Goal: Task Accomplishment & Management: Use online tool/utility

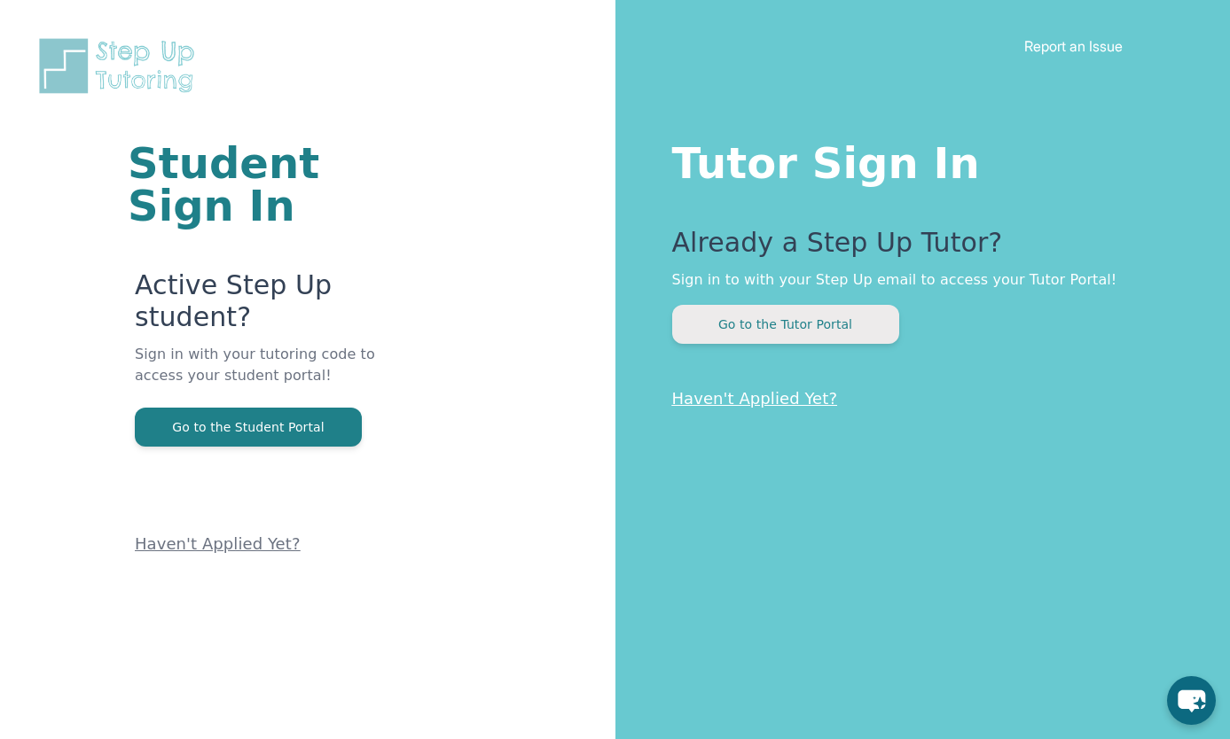
click at [762, 316] on button "Go to the Tutor Portal" at bounding box center [785, 324] width 227 height 39
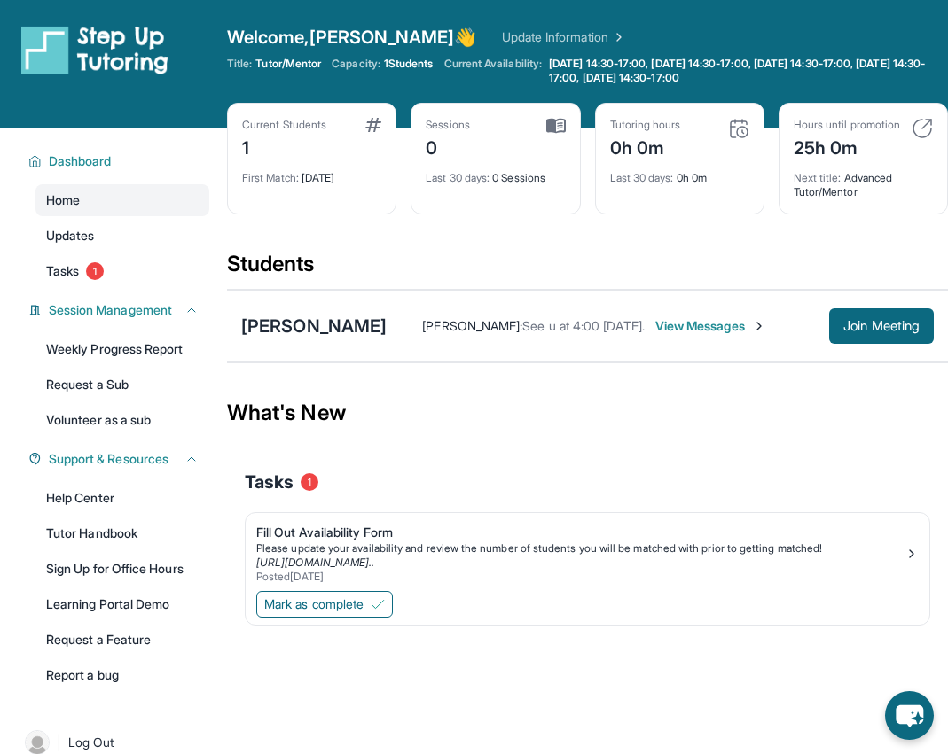
click at [705, 619] on div "Mark as complete" at bounding box center [587, 606] width 683 height 37
click at [878, 332] on span "Join Meeting" at bounding box center [881, 326] width 76 height 11
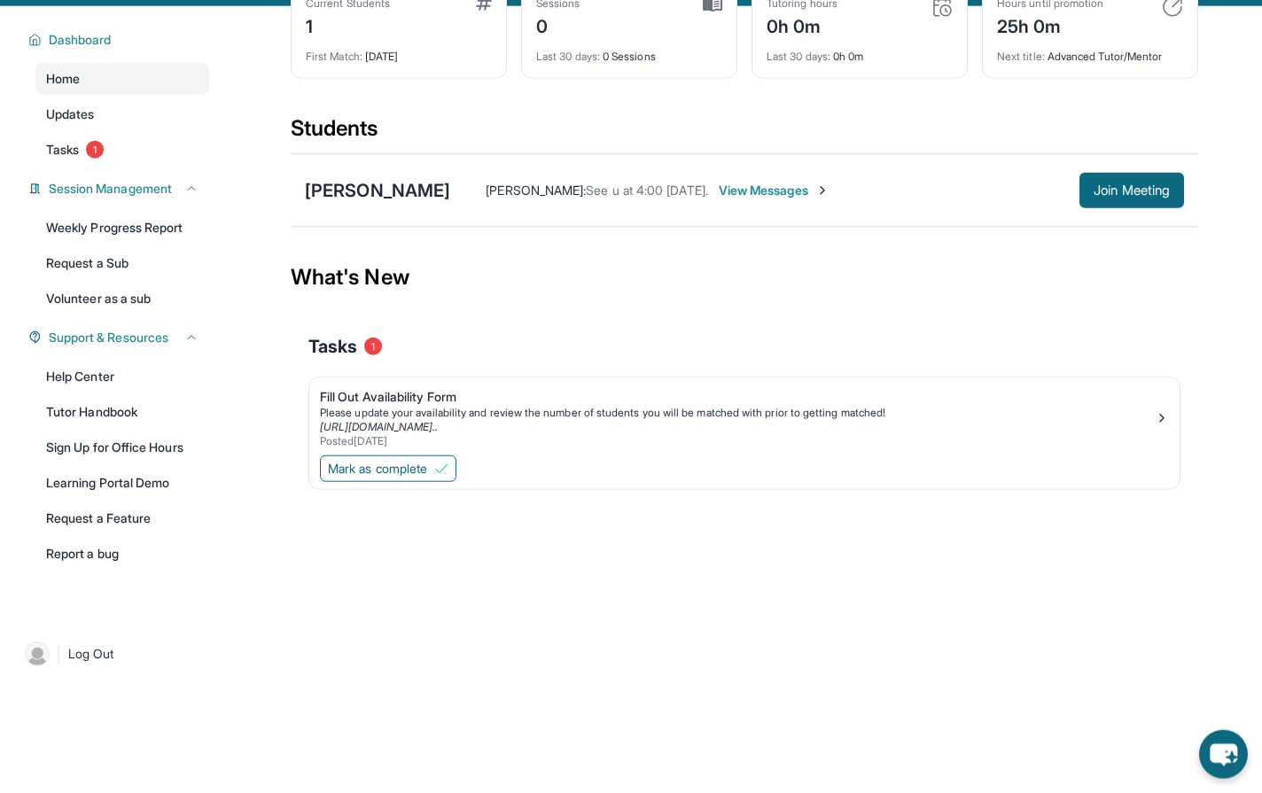
scroll to position [99, 0]
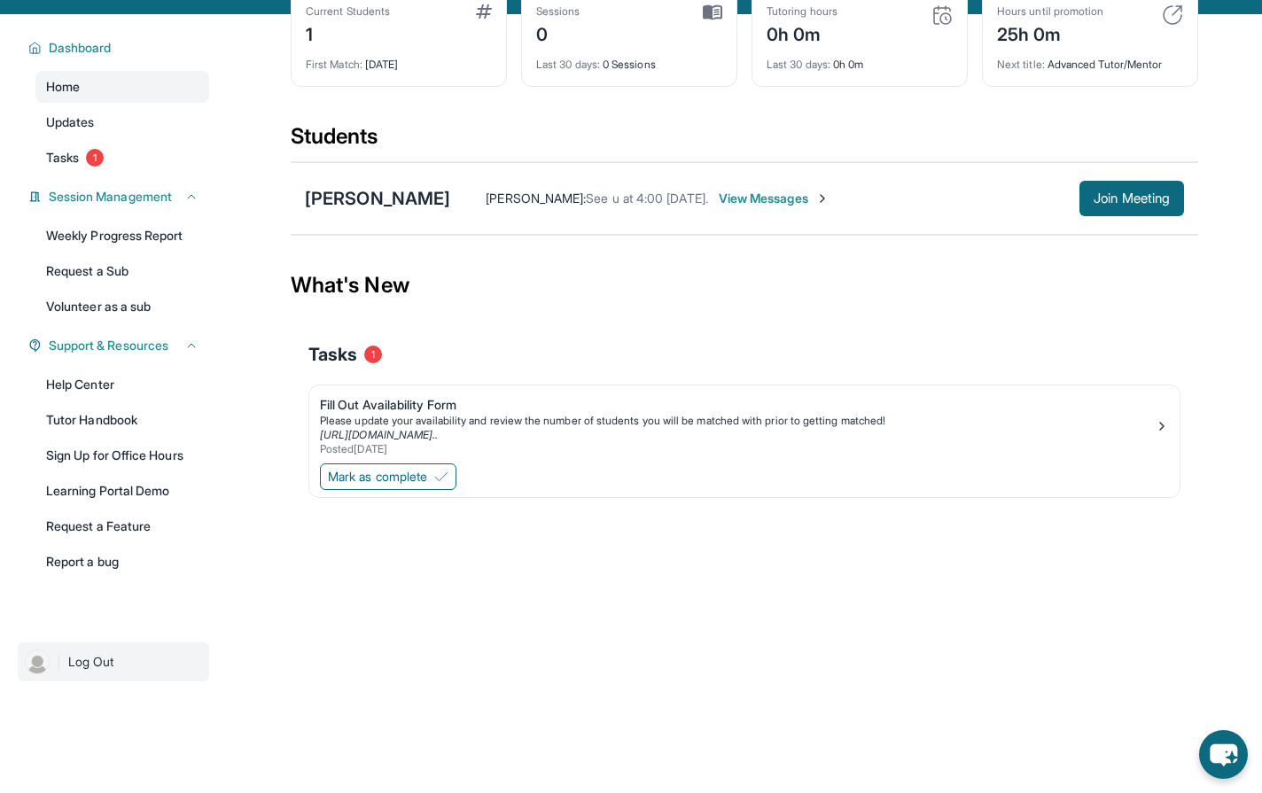
click at [80, 671] on span "Log Out" at bounding box center [91, 662] width 46 height 18
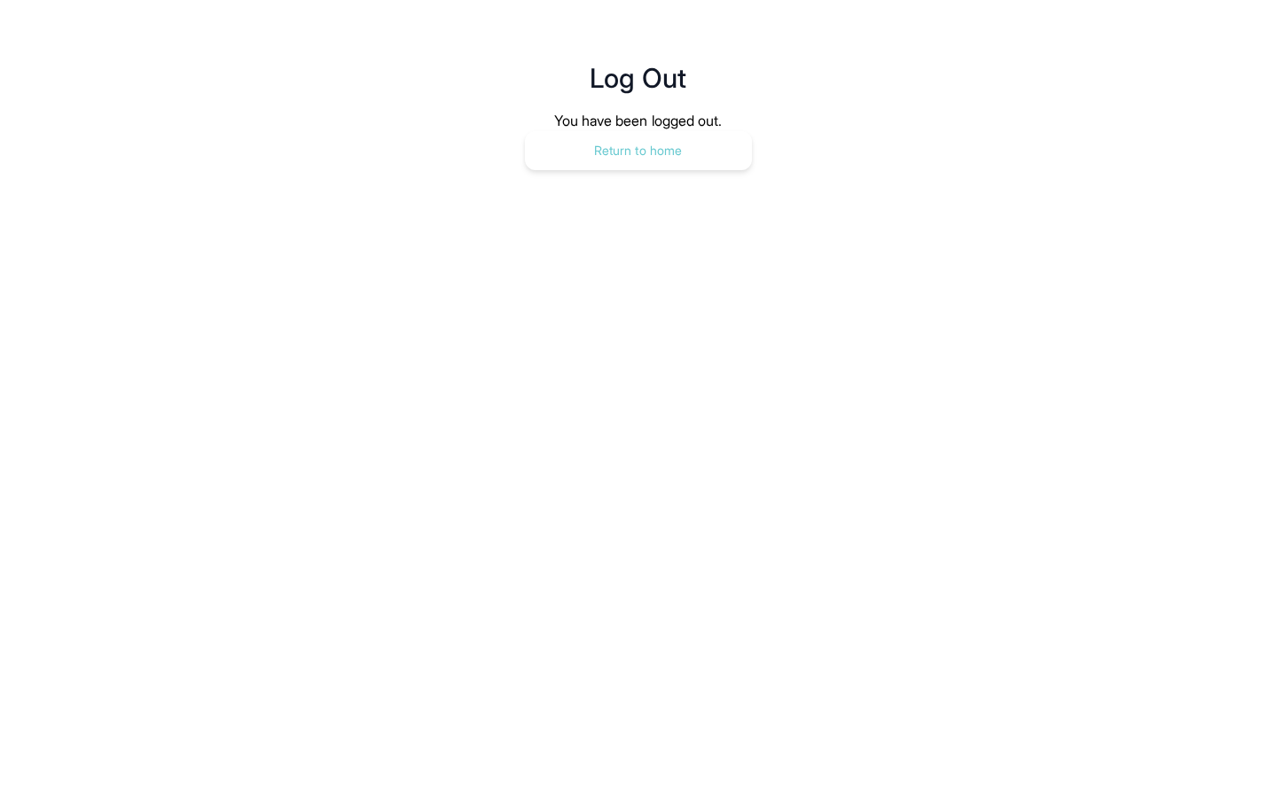
click at [663, 152] on button "Return to home" at bounding box center [638, 150] width 227 height 39
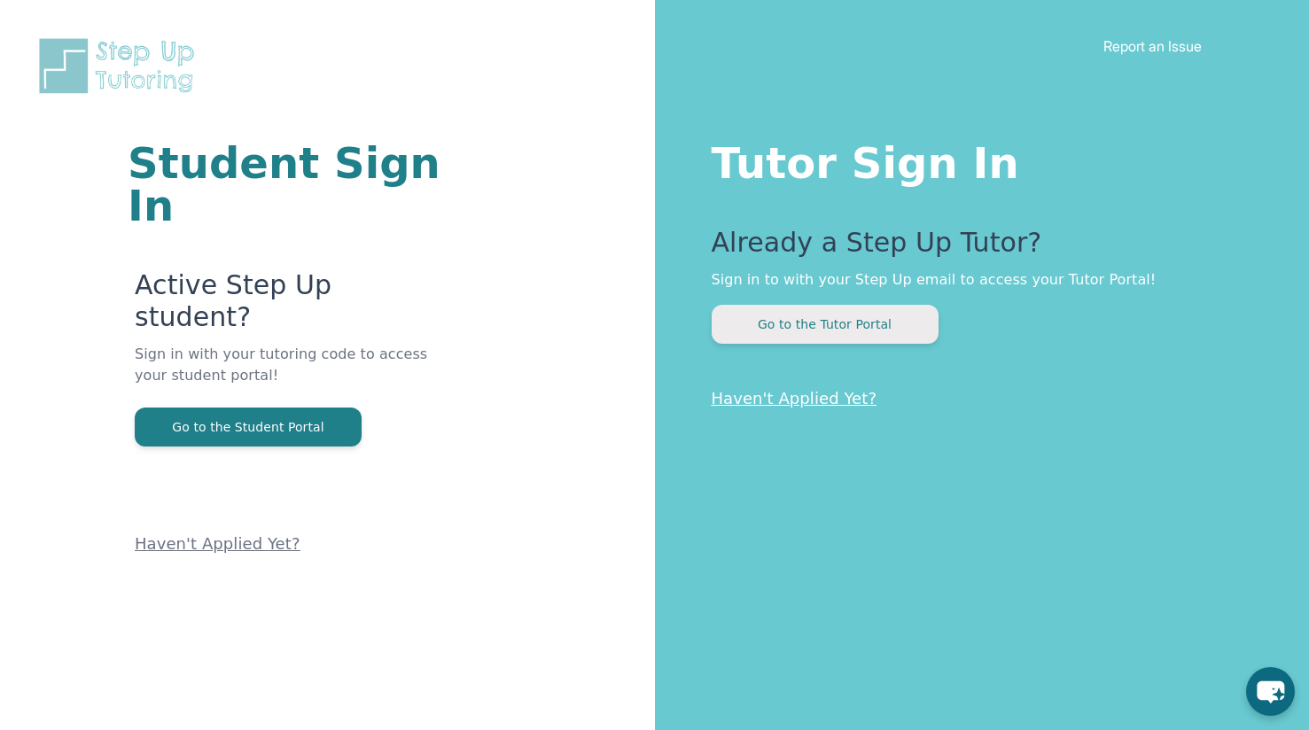
click at [840, 323] on button "Go to the Tutor Portal" at bounding box center [825, 324] width 227 height 39
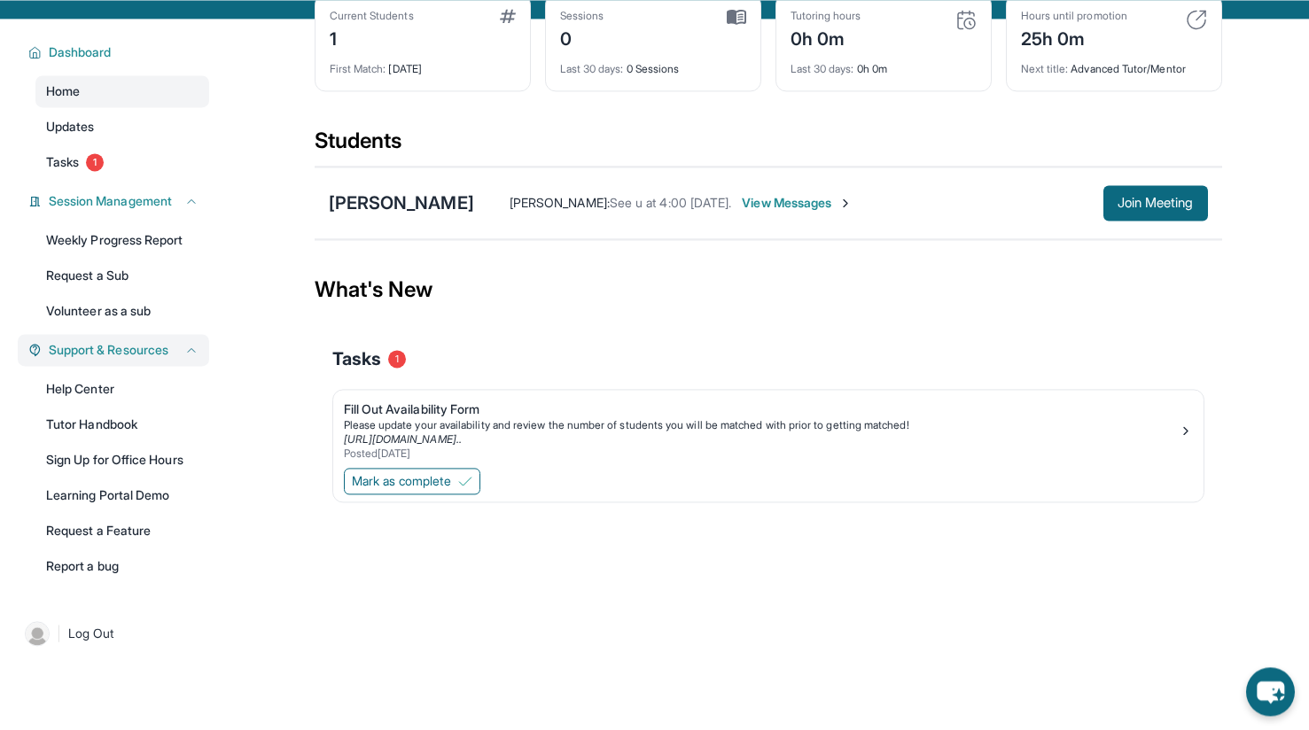
scroll to position [99, 0]
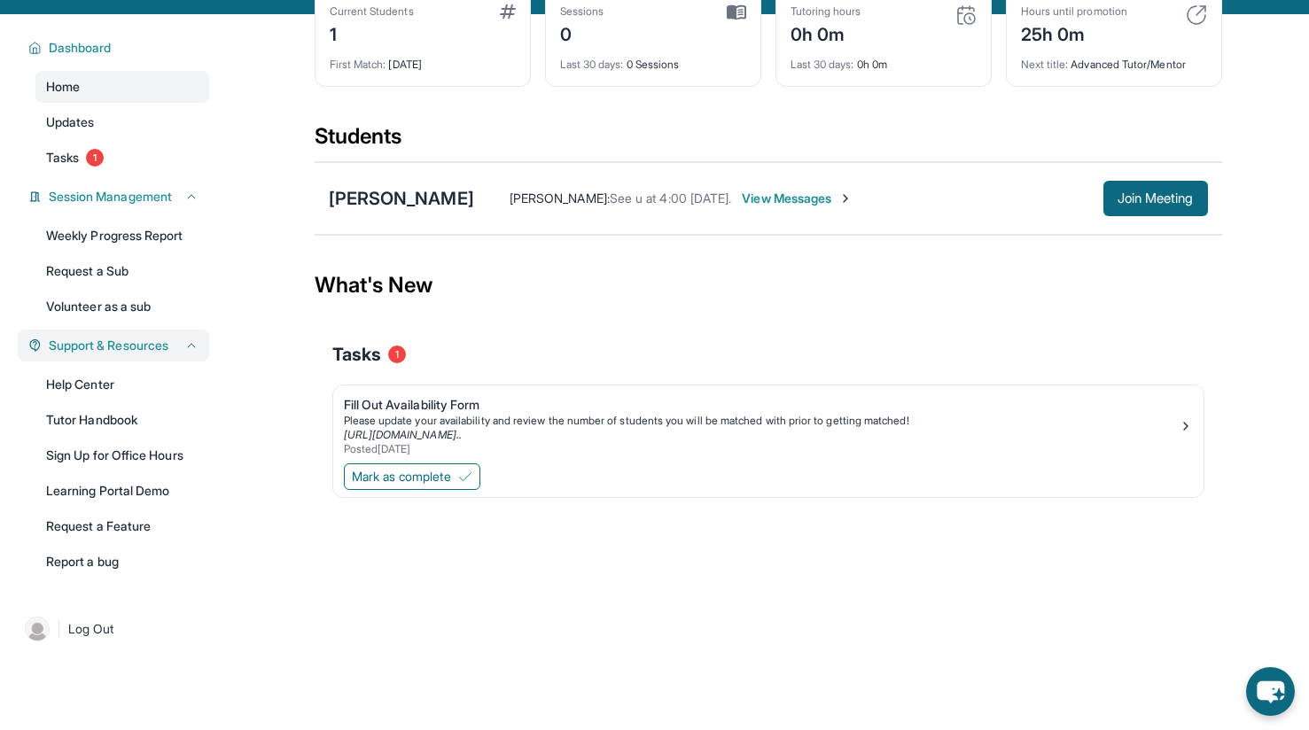
click at [148, 355] on span "Support & Resources" at bounding box center [109, 346] width 120 height 18
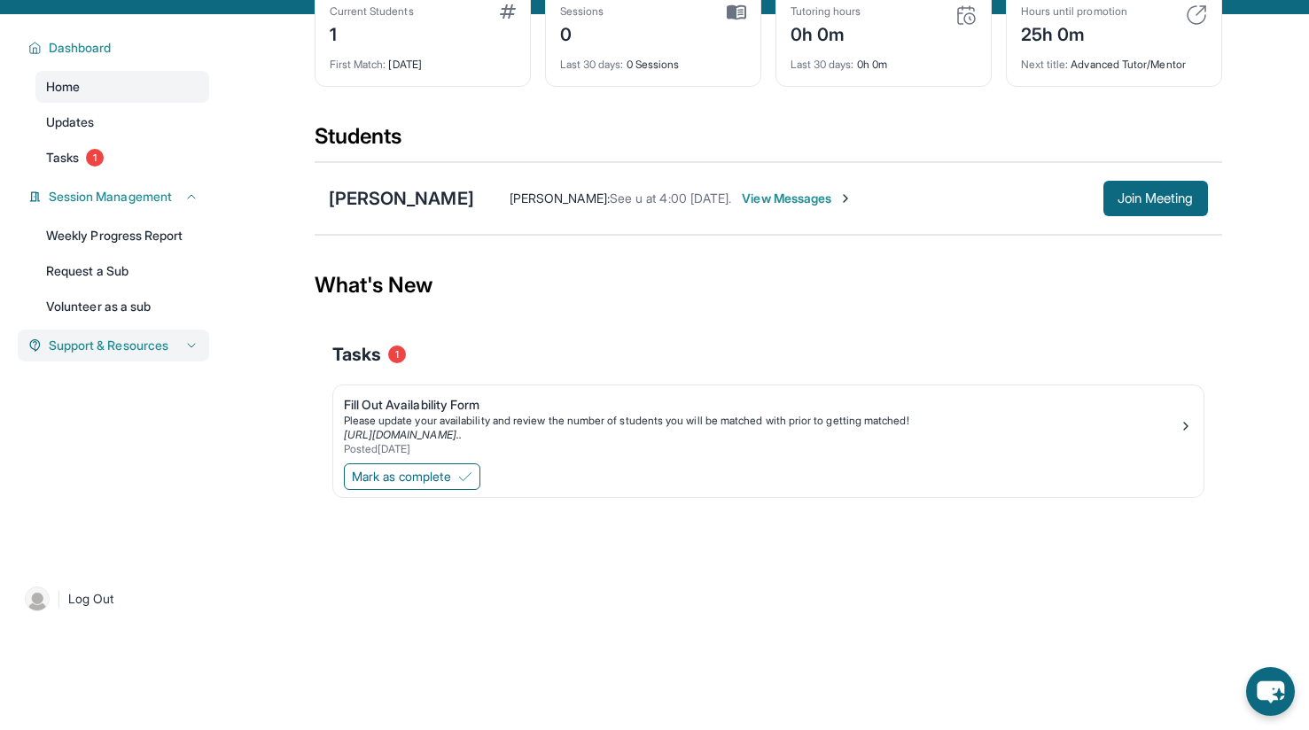
click at [148, 323] on link "Volunteer as a sub" at bounding box center [122, 307] width 174 height 32
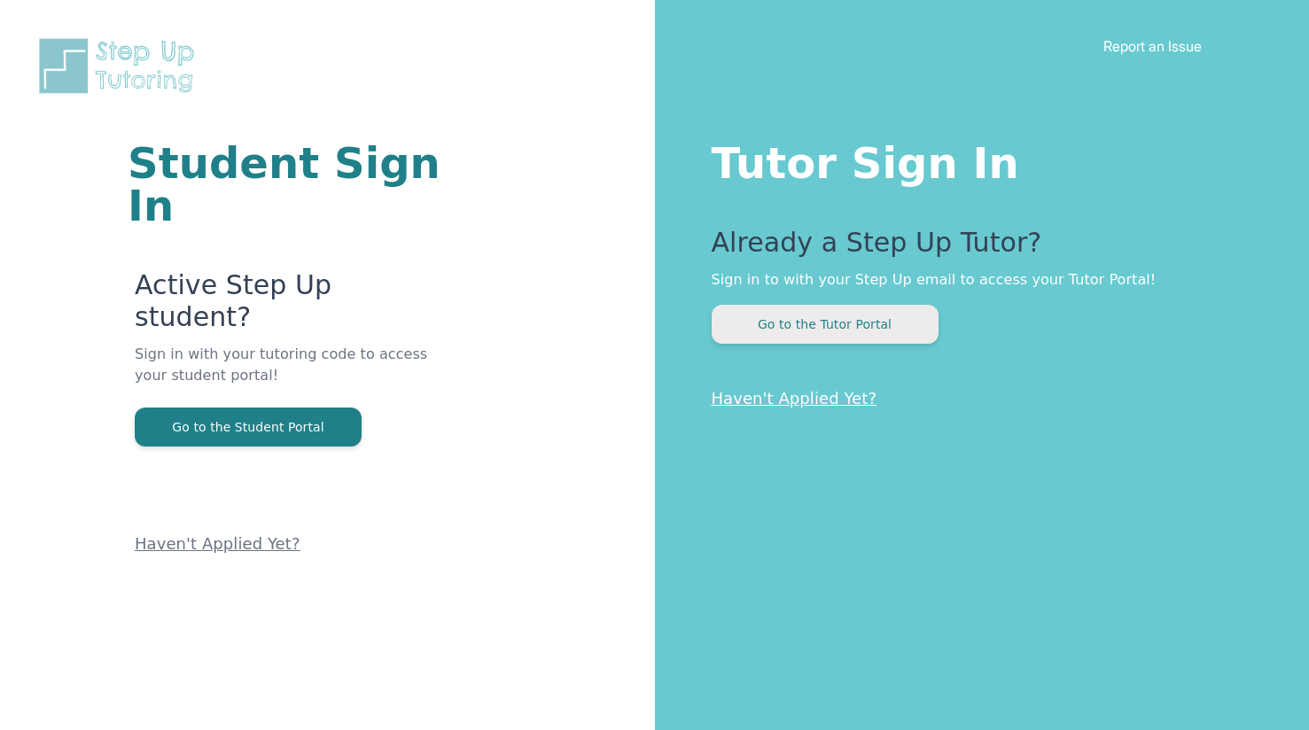
click at [824, 329] on button "Go to the Tutor Portal" at bounding box center [825, 324] width 227 height 39
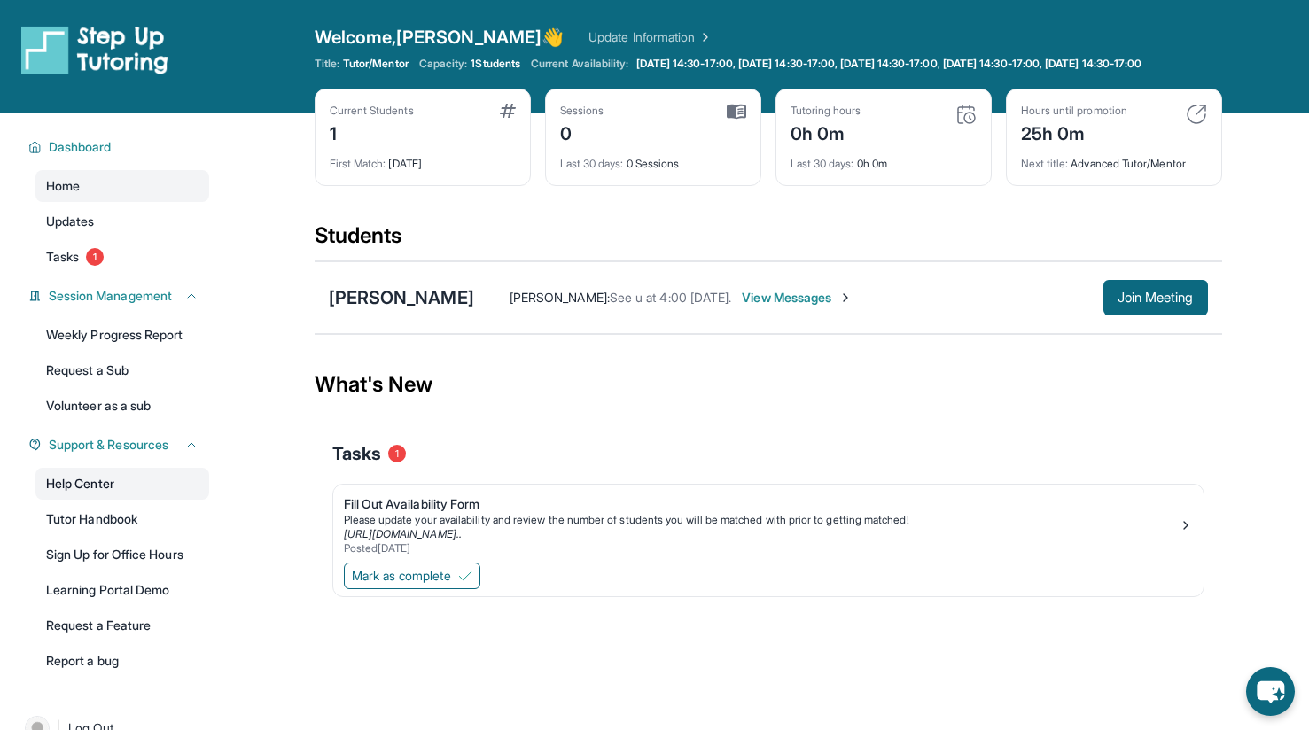
click at [90, 498] on link "Help Center" at bounding box center [122, 484] width 174 height 32
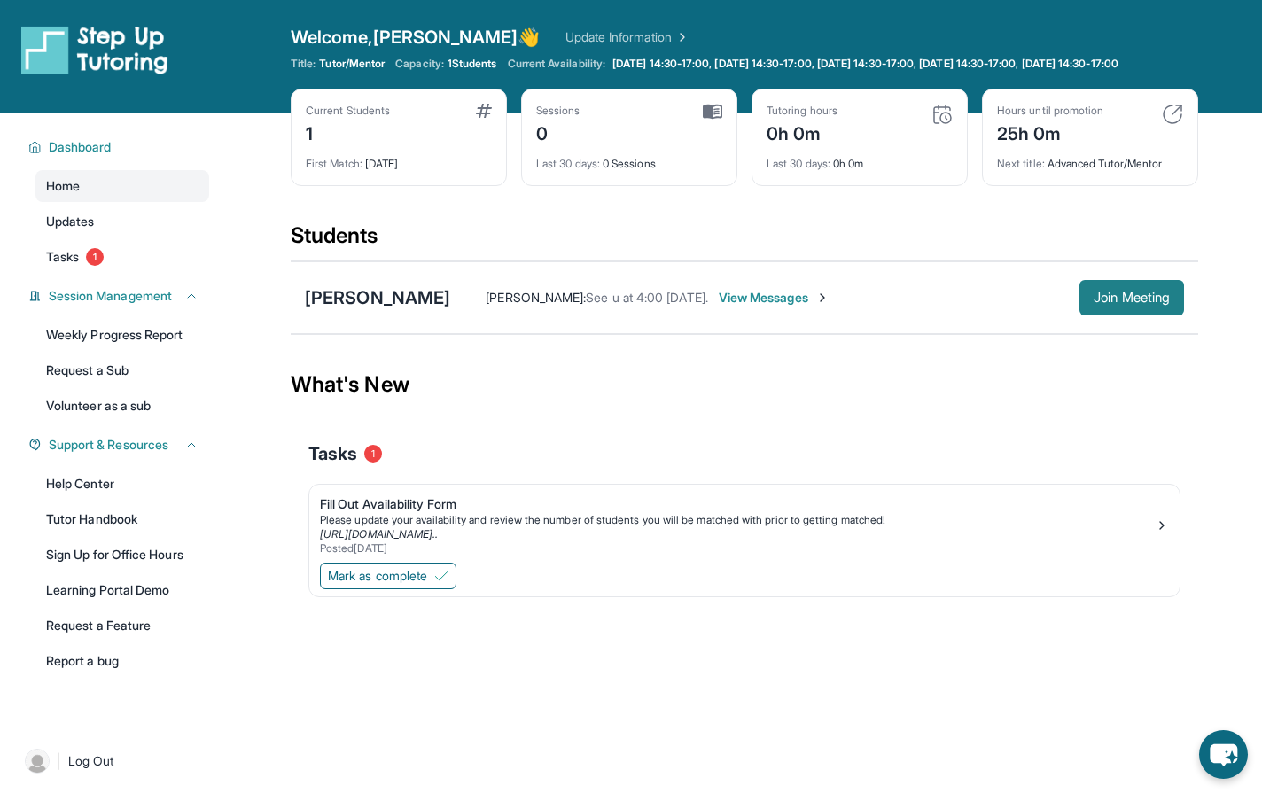
click at [1133, 303] on span "Join Meeting" at bounding box center [1132, 298] width 76 height 11
click at [1125, 303] on span "Join Meeting" at bounding box center [1132, 298] width 76 height 11
